Goal: Information Seeking & Learning: Learn about a topic

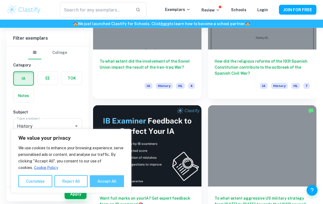
click at [109, 187] on button "Accept All" at bounding box center [107, 181] width 34 height 12
checkbox input "true"
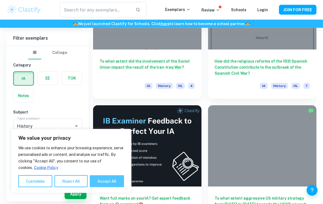
checkbox input "true"
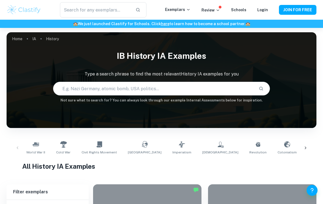
click at [229, 85] on input "text" at bounding box center [153, 88] width 201 height 15
type input "Cold war"
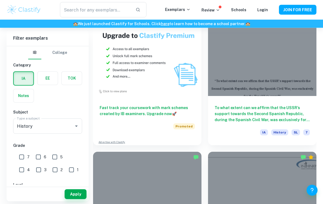
scroll to position [591, 0]
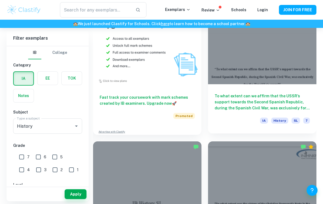
click at [300, 109] on h6 "To what extent can we affirm that the USSR’s support towards the Second Spanish…" at bounding box center [262, 102] width 95 height 18
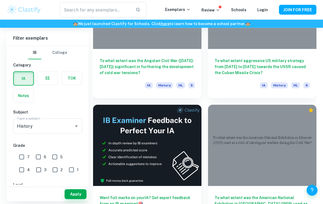
scroll to position [227, 0]
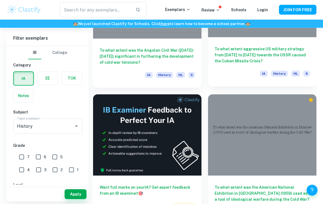
click at [278, 52] on h6 "To what extent aggressive US military strategy from [DATE] to [DATE] towards th…" at bounding box center [262, 55] width 95 height 18
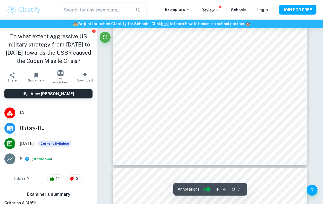
scroll to position [758, 0]
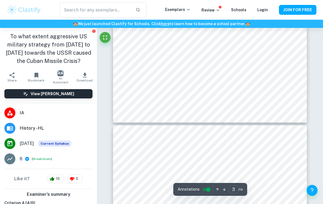
scroll to position [800, 0]
type input "3"
